Goal: Navigation & Orientation: Go to known website

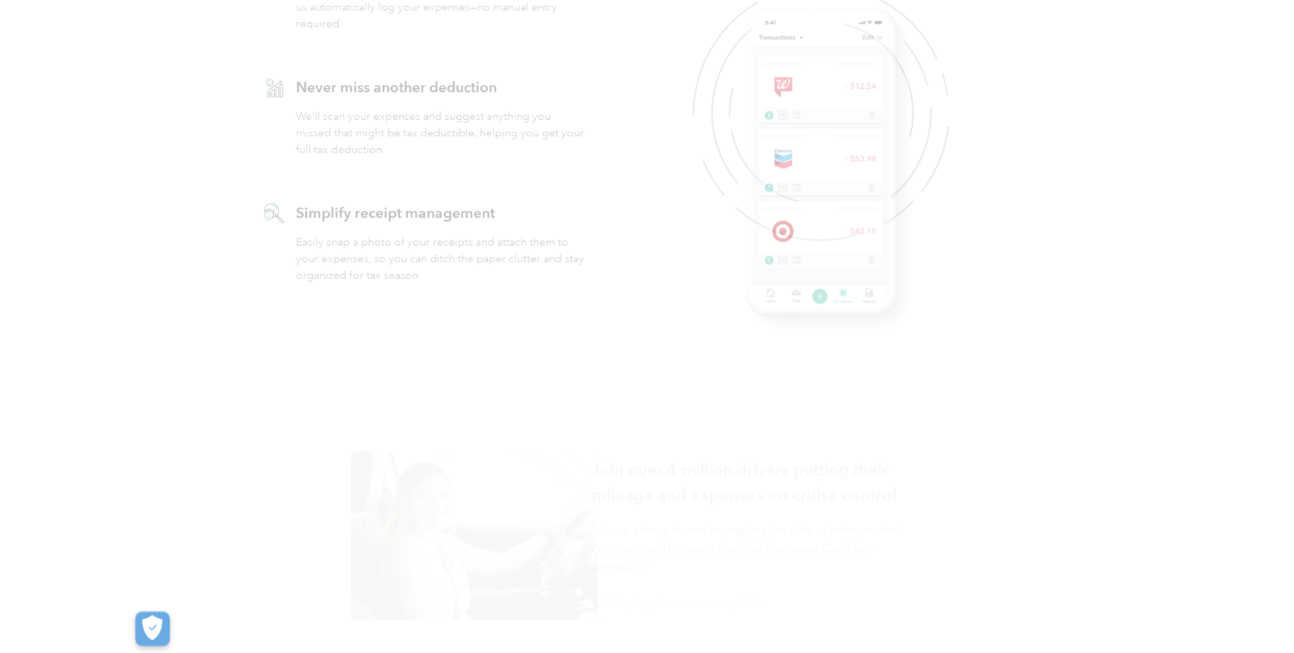
scroll to position [1973, 0]
